Goal: Find specific page/section: Find specific page/section

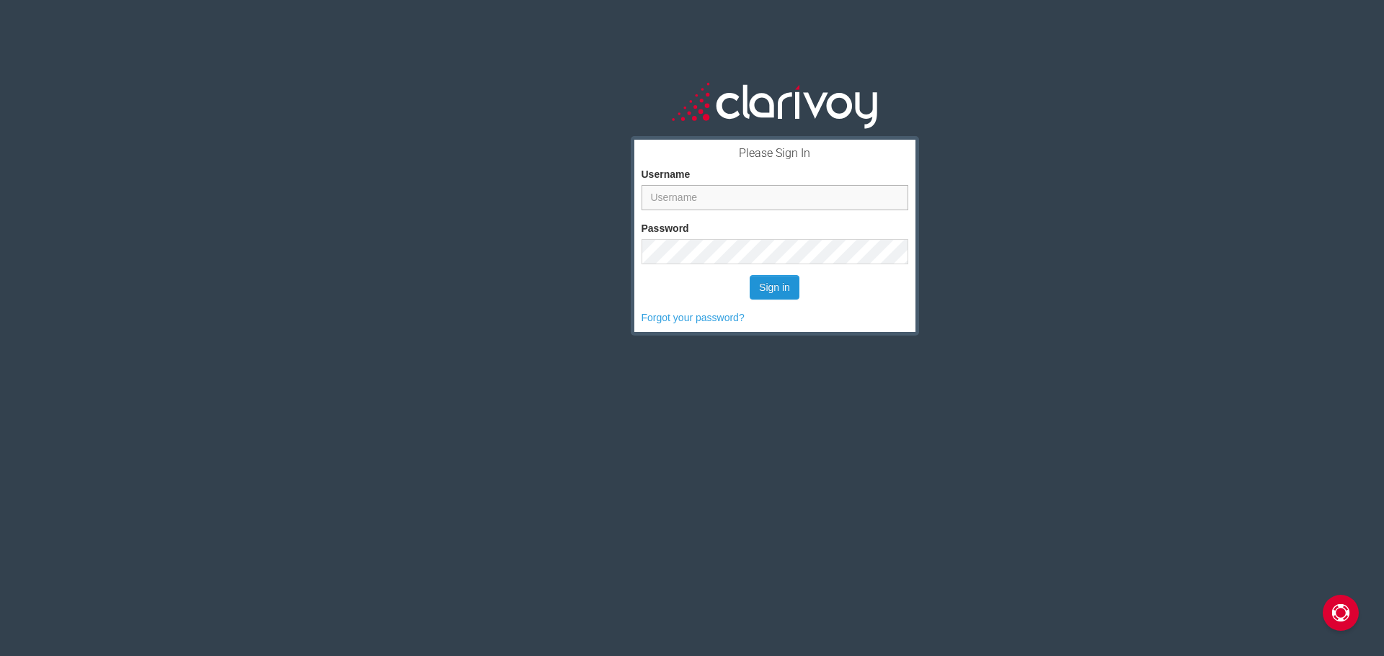
type input "[EMAIL_ADDRESS][DOMAIN_NAME]"
click at [776, 290] on button "Sign in" at bounding box center [774, 287] width 50 height 24
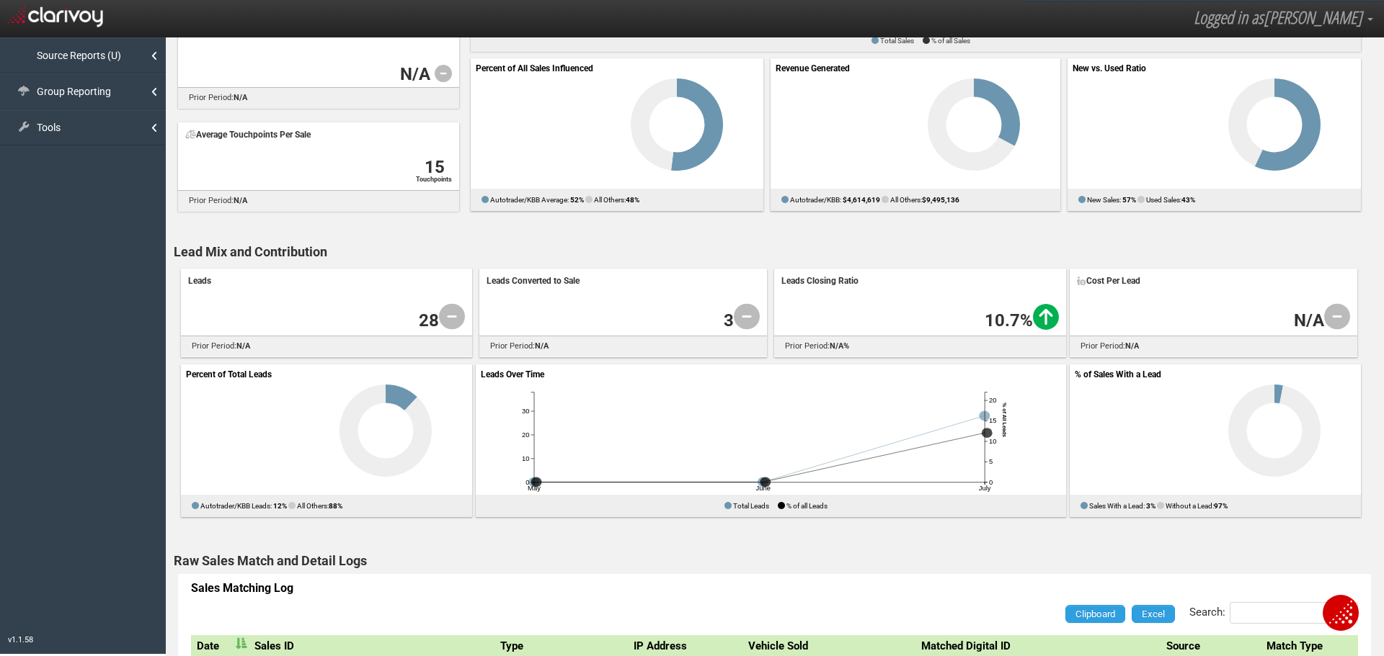
scroll to position [835, 0]
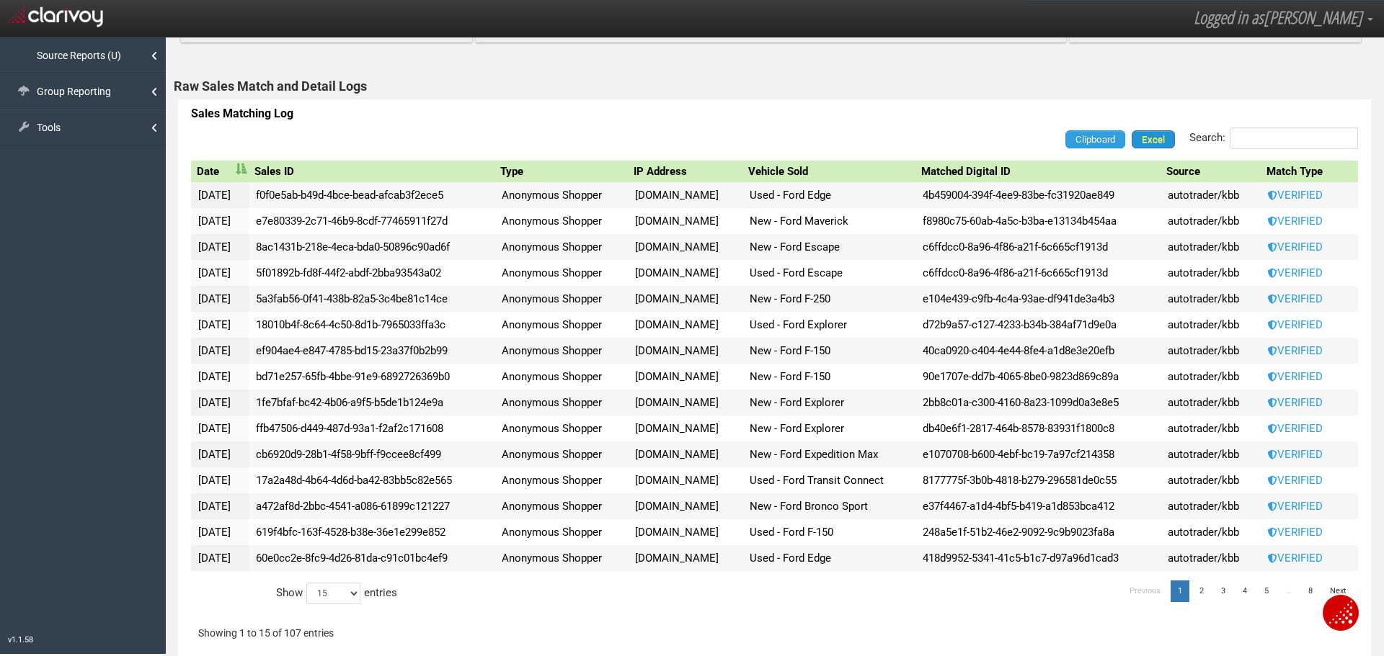
click at [1146, 136] on span "Excel" at bounding box center [1152, 139] width 23 height 11
click at [79, 122] on link "Tools" at bounding box center [83, 128] width 166 height 36
click at [83, 94] on link "Group Reporting" at bounding box center [83, 91] width 166 height 36
click at [104, 56] on link "Source Reports (U)" at bounding box center [83, 55] width 166 height 36
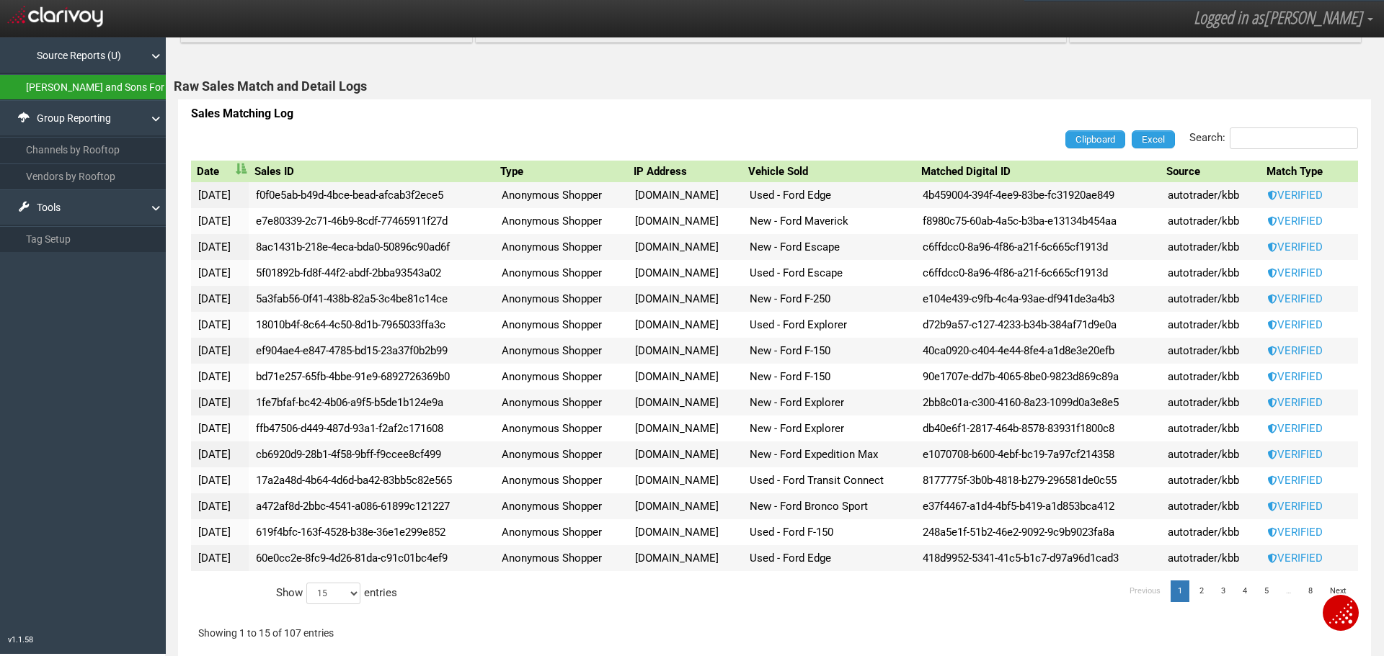
click at [114, 84] on link "[PERSON_NAME] and Sons For" at bounding box center [83, 87] width 166 height 26
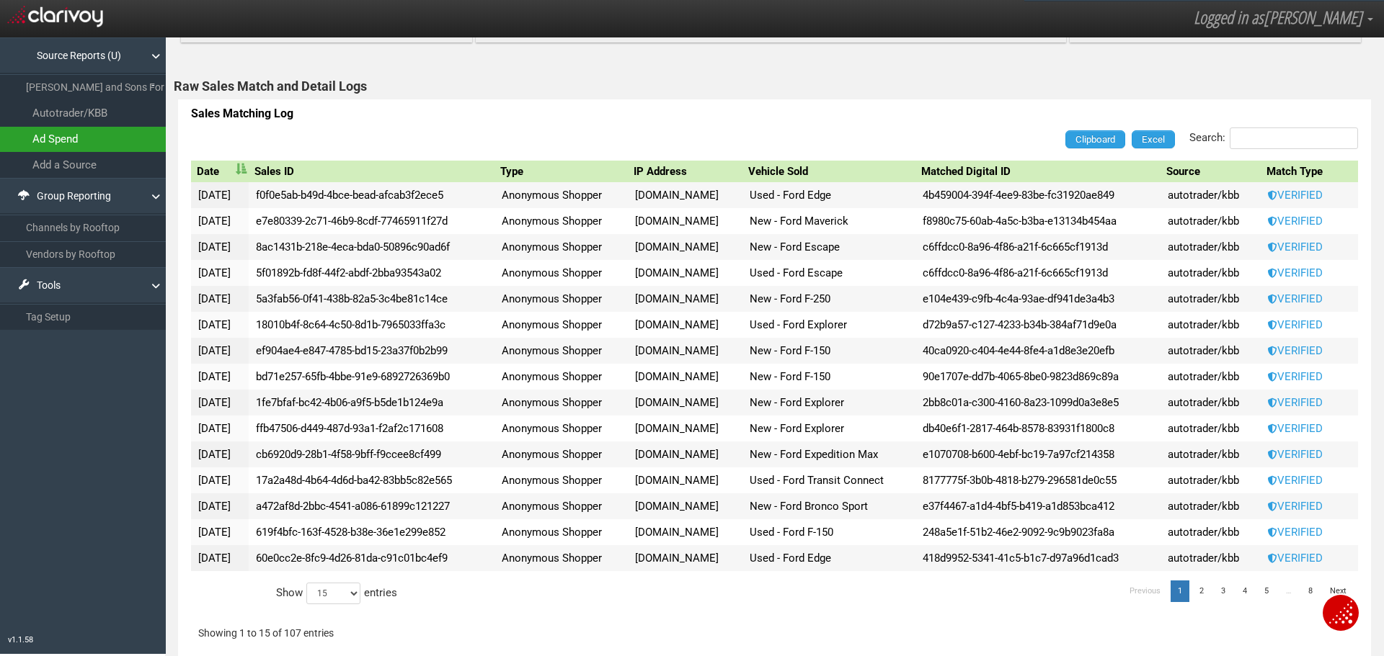
click at [111, 143] on Ford_1 "Ad Spend" at bounding box center [83, 139] width 166 height 25
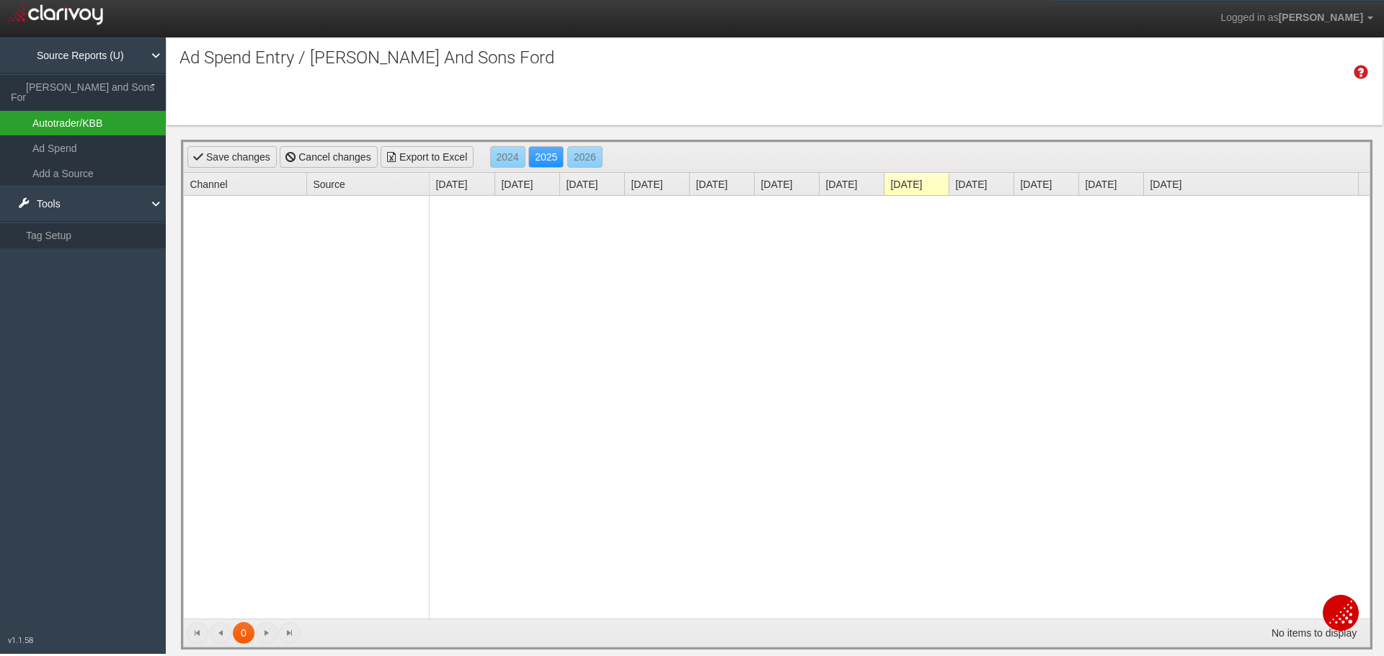
click at [111, 117] on Ford_0 "Autotrader/KBB" at bounding box center [83, 123] width 166 height 24
